Goal: Task Accomplishment & Management: Complete application form

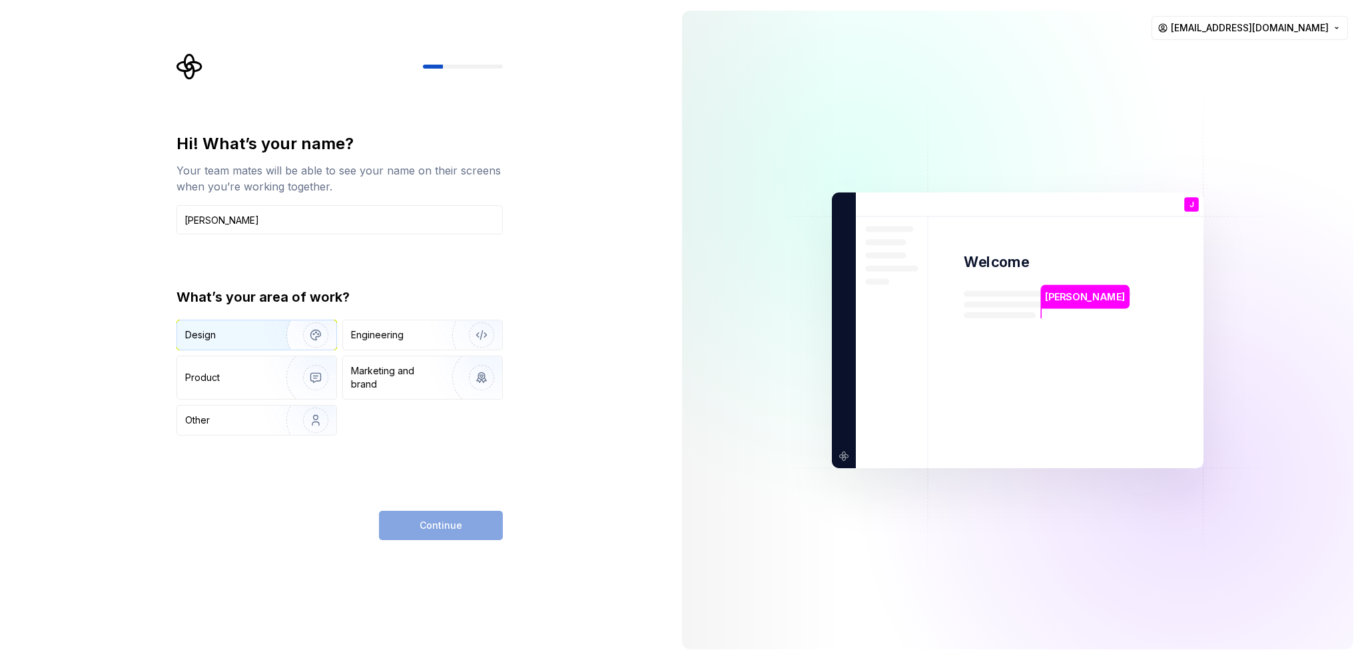
type input "Jurai Dev"
click at [274, 341] on img "button" at bounding box center [306, 334] width 85 height 89
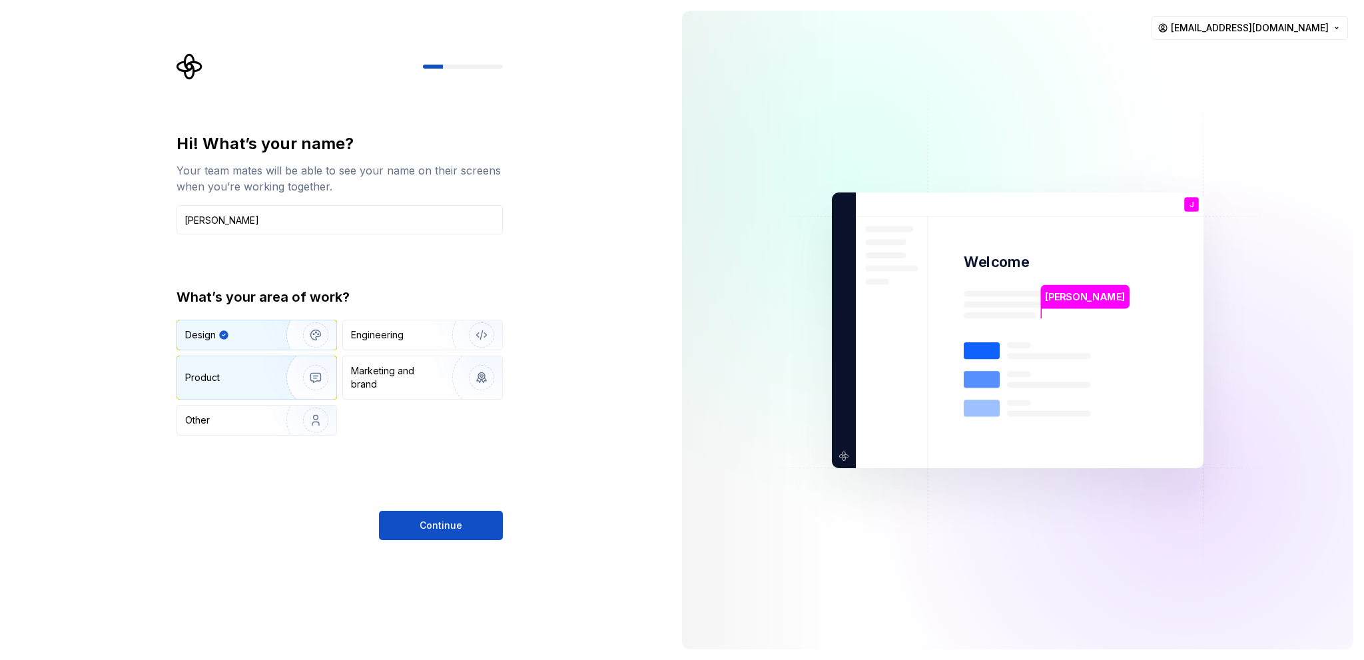
click at [268, 372] on img "button" at bounding box center [306, 377] width 85 height 89
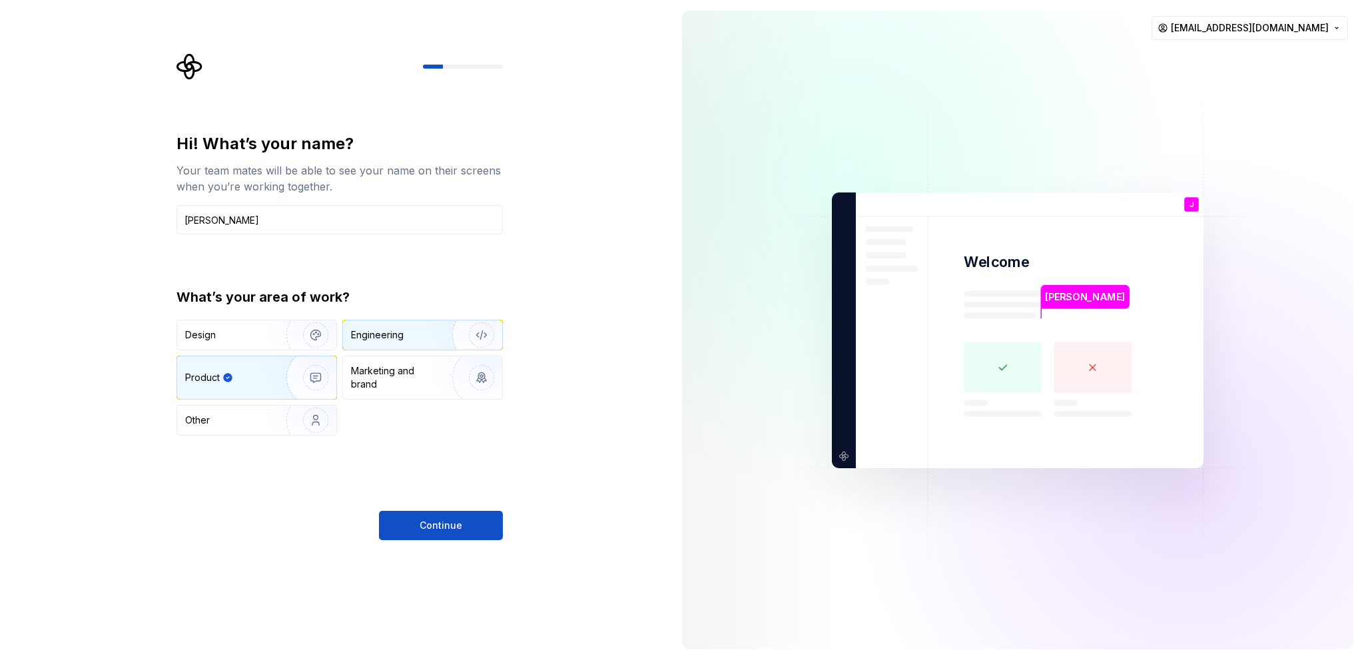
click at [401, 344] on div "Engineering" at bounding box center [422, 334] width 159 height 29
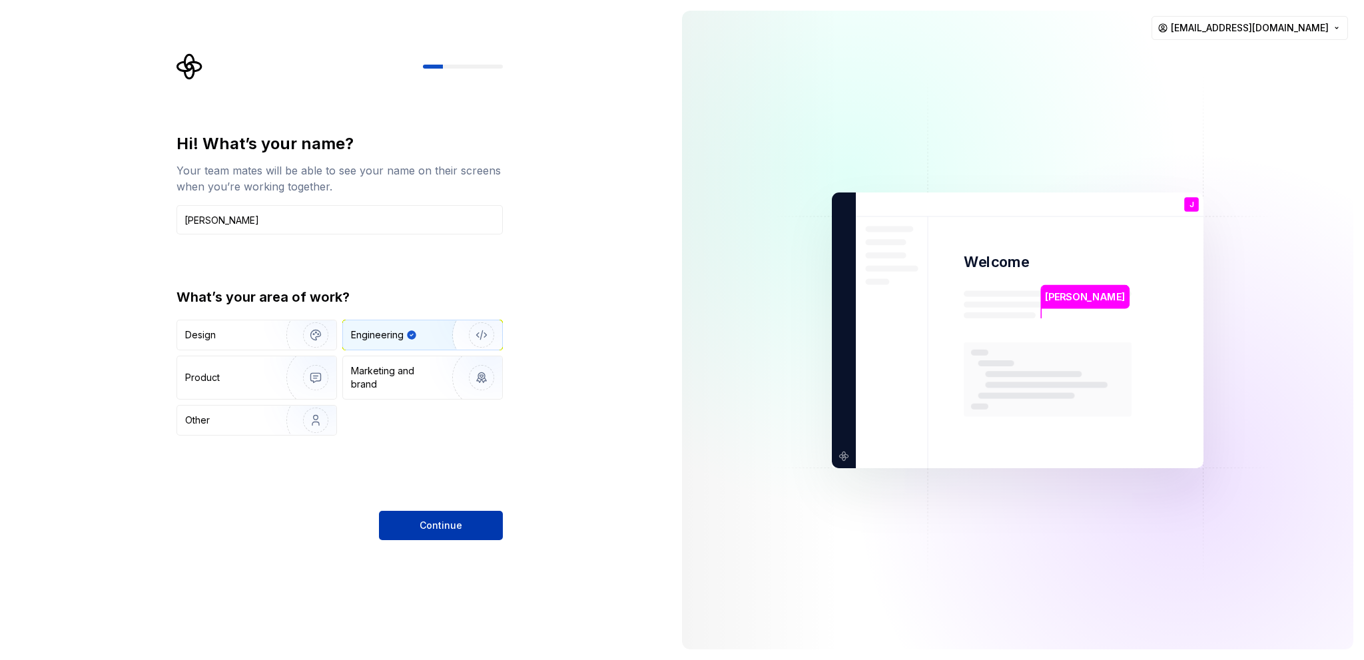
click at [444, 517] on button "Continue" at bounding box center [441, 525] width 124 height 29
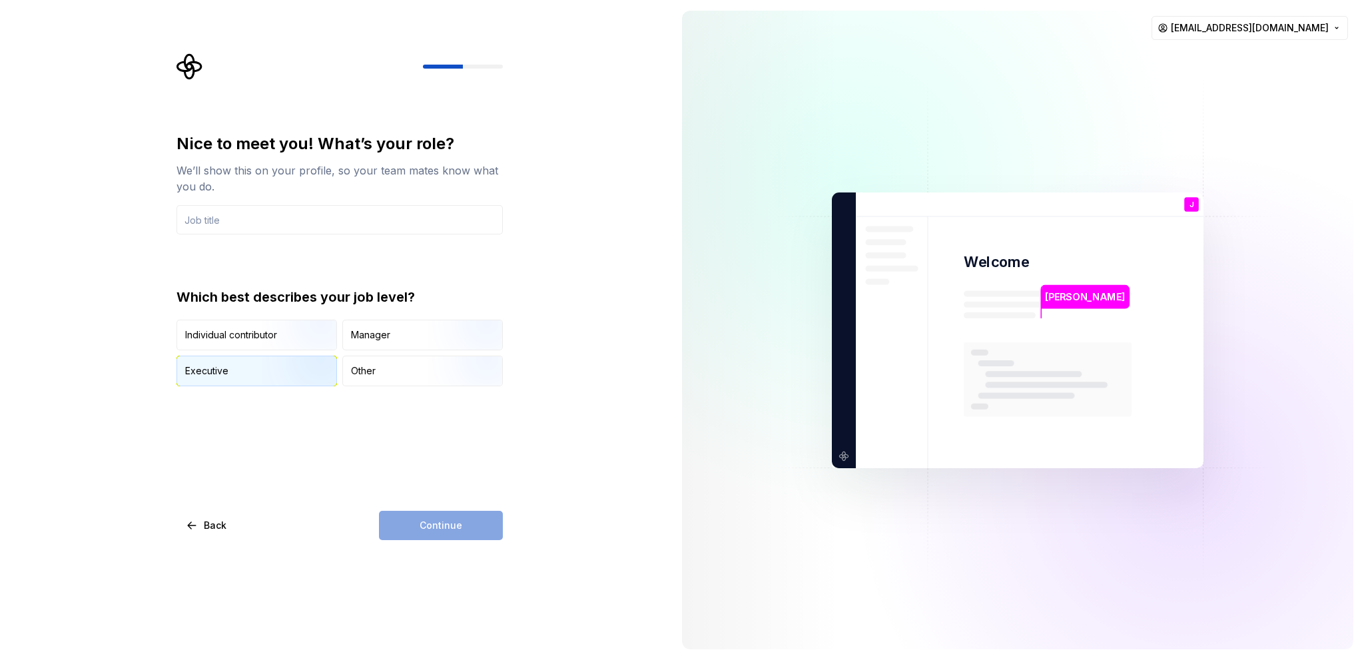
click at [286, 367] on img "button" at bounding box center [304, 387] width 85 height 89
click at [468, 515] on div "Continue" at bounding box center [441, 525] width 124 height 29
click at [256, 218] on input "text" at bounding box center [340, 219] width 326 height 29
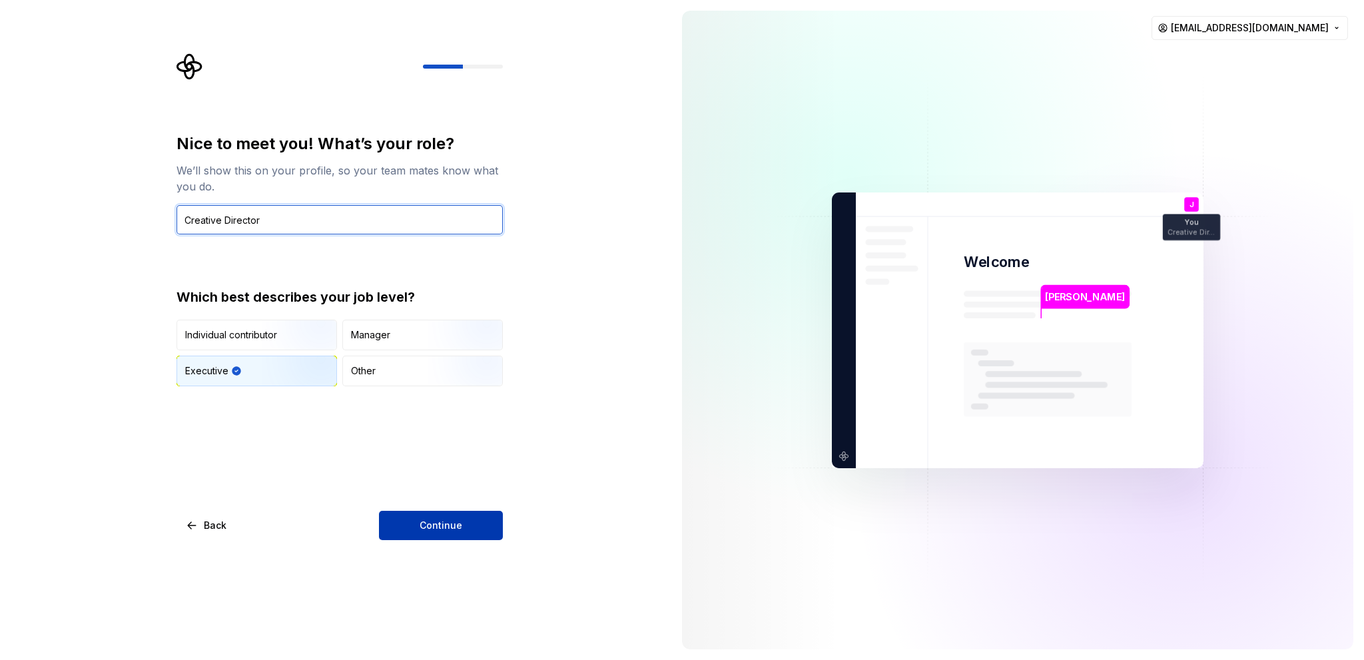
type input "Creative Director"
click at [465, 530] on button "Continue" at bounding box center [441, 525] width 124 height 29
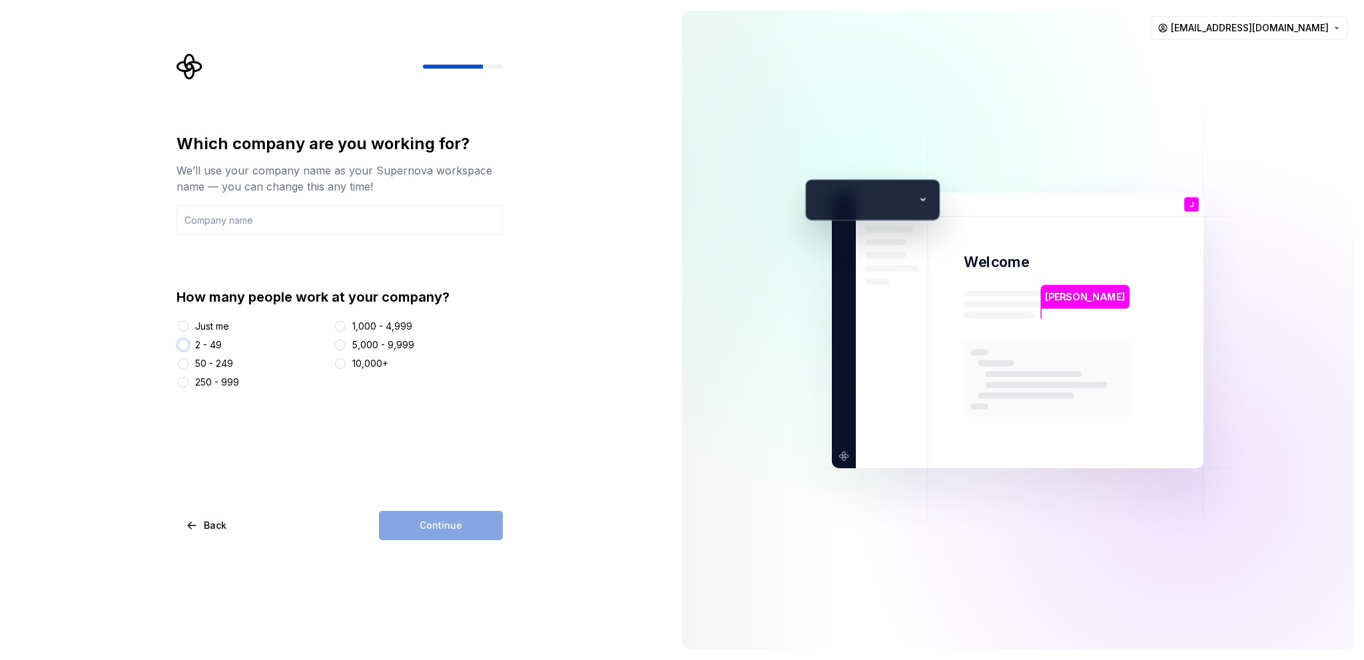
click at [182, 345] on button "2 - 49" at bounding box center [183, 345] width 11 height 11
click at [294, 228] on input "text" at bounding box center [340, 219] width 326 height 29
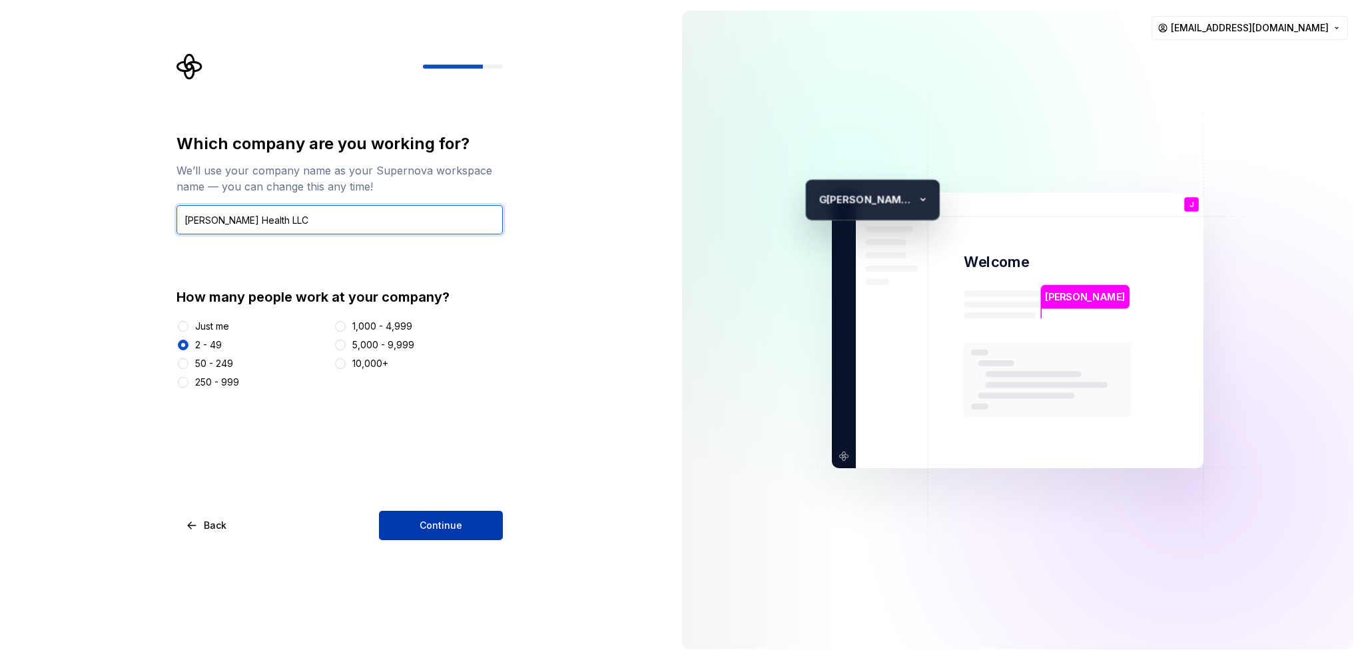
type input "Gaines Health LLC"
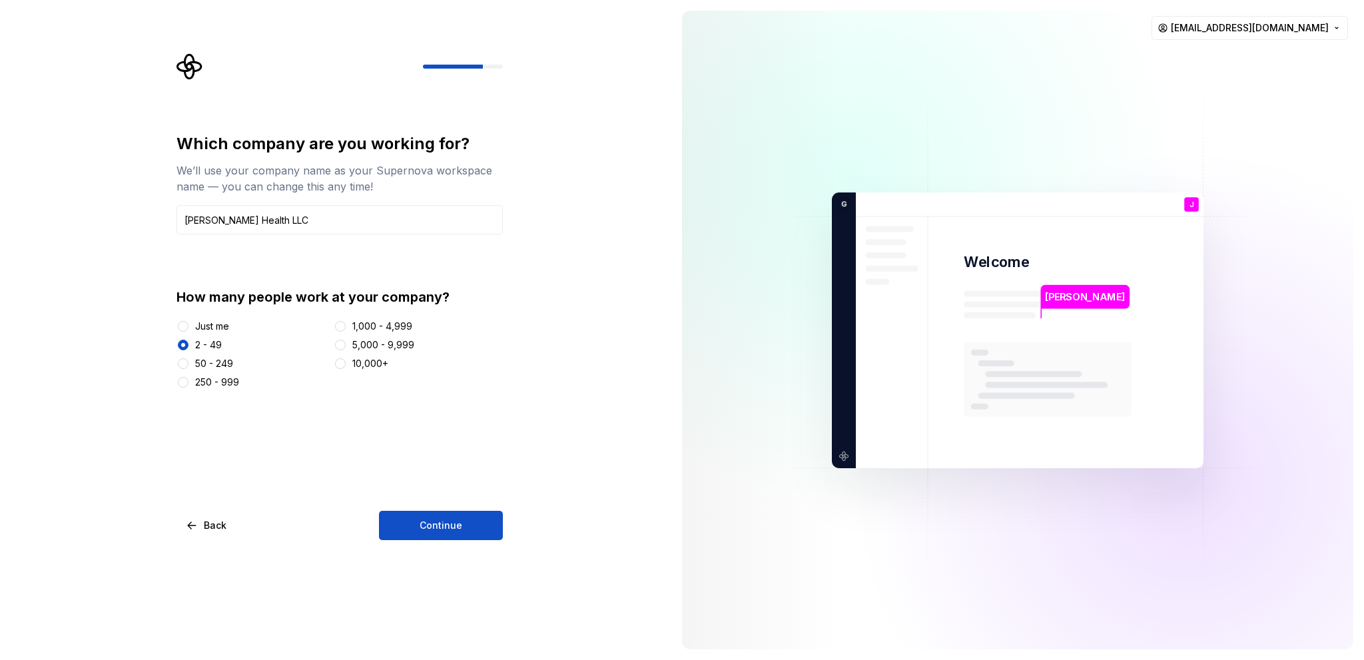
click at [425, 516] on button "Continue" at bounding box center [441, 525] width 124 height 29
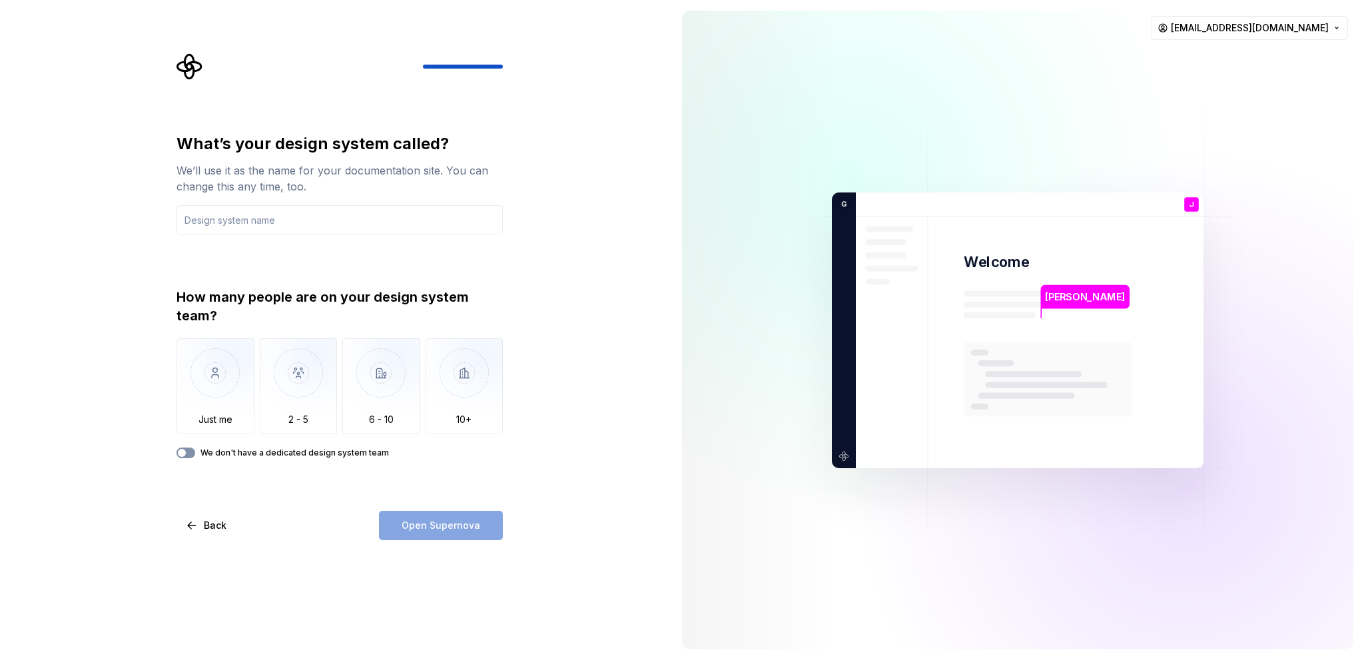
click at [191, 454] on button "We don't have a dedicated design system team" at bounding box center [186, 453] width 19 height 11
click at [222, 228] on input "text" at bounding box center [340, 219] width 326 height 29
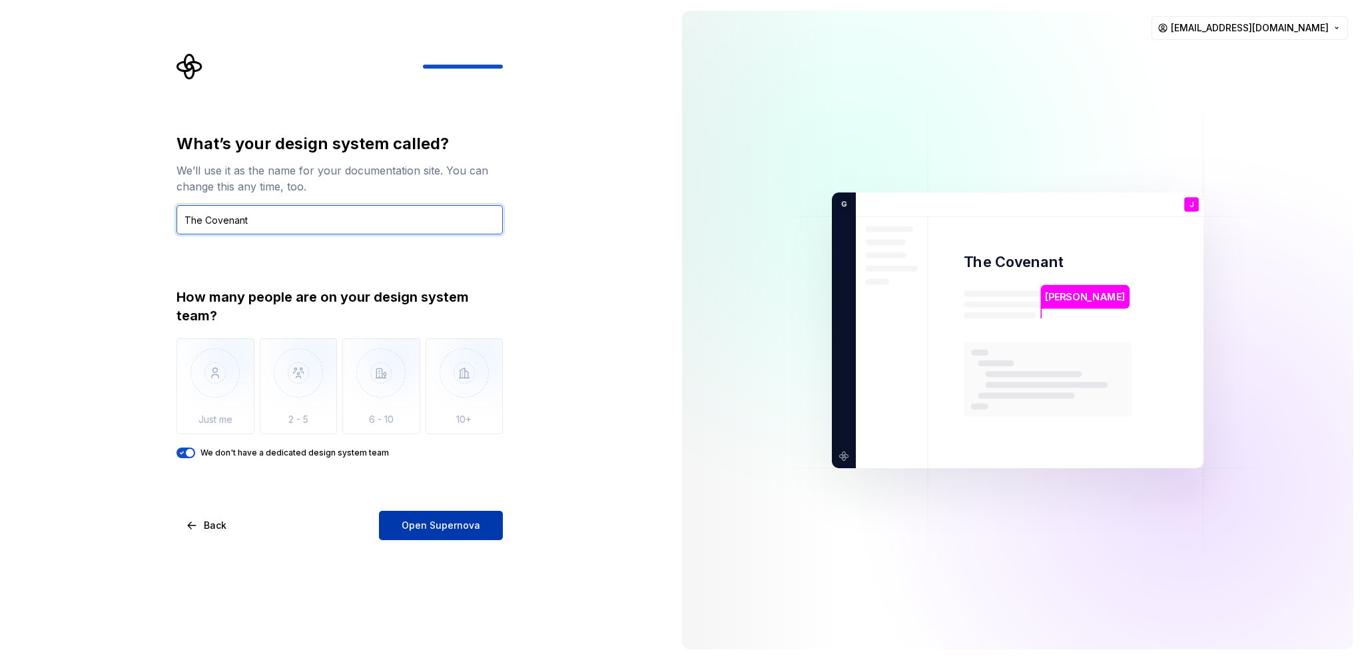
type input "The Covenant"
click at [459, 538] on button "Open Supernova" at bounding box center [441, 525] width 124 height 29
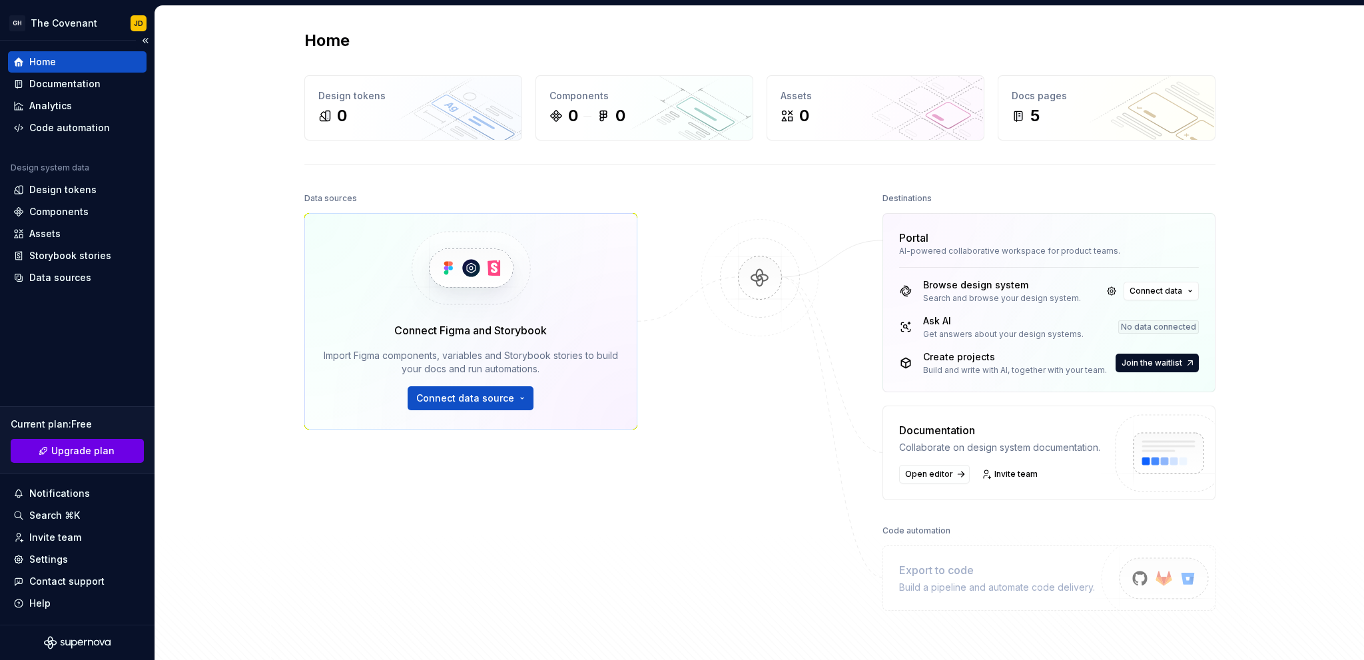
click at [81, 458] on button "Upgrade plan" at bounding box center [77, 451] width 133 height 24
